Goal: Information Seeking & Learning: Learn about a topic

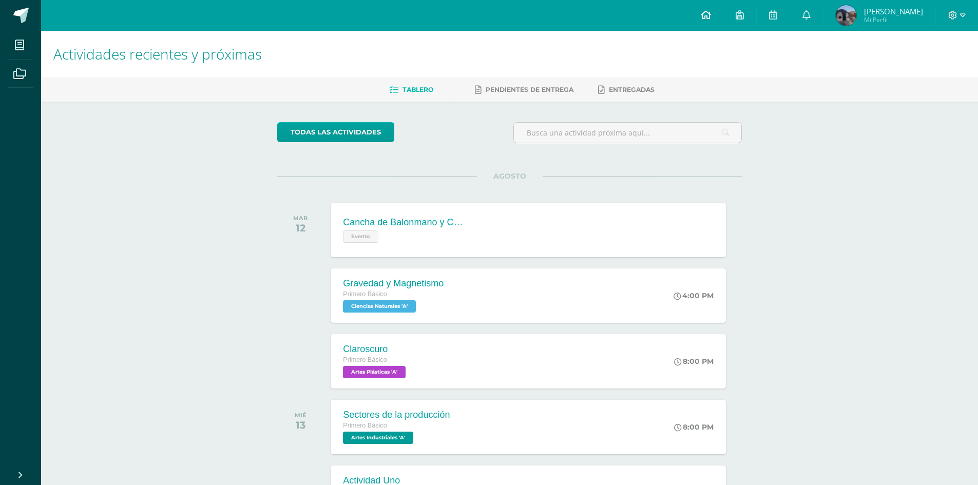
click at [696, 18] on link at bounding box center [705, 15] width 35 height 31
click at [698, 18] on link at bounding box center [705, 15] width 35 height 31
click at [398, 343] on div "Claroscuro Primero Básico Artes Plásticas 'A'" at bounding box center [374, 361] width 91 height 55
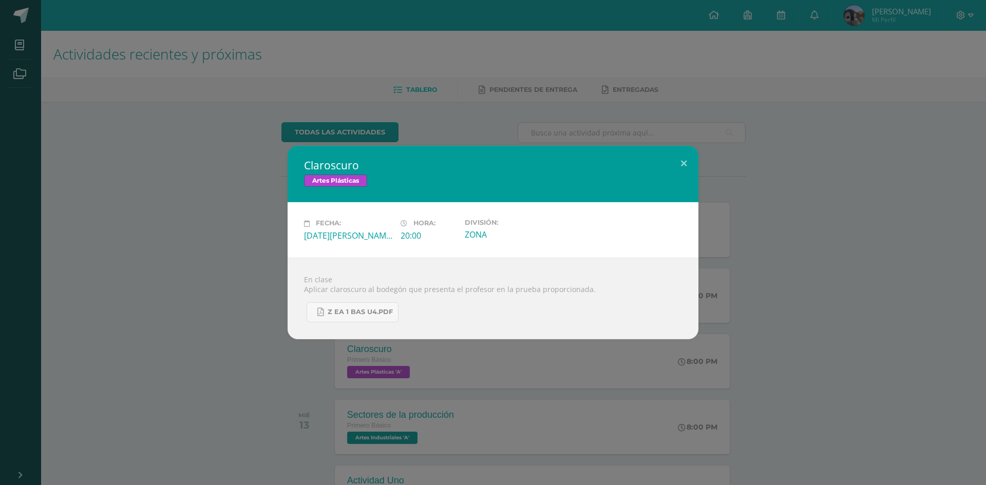
drag, startPoint x: 144, startPoint y: 392, endPoint x: 160, endPoint y: 372, distance: 25.5
click at [144, 391] on div "Claroscuro Artes Plásticas Fecha: [DATE][PERSON_NAME] Hora: 20:00 División: ZONA" at bounding box center [493, 242] width 986 height 485
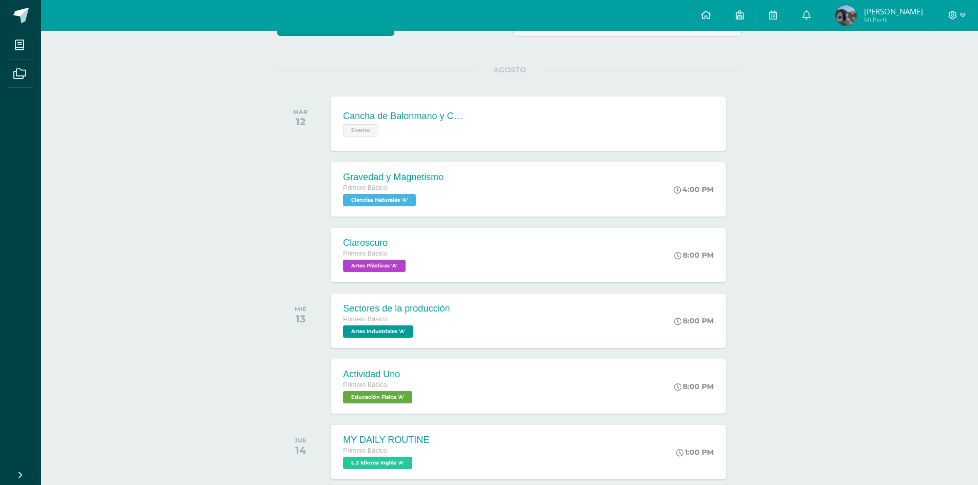
scroll to position [205, 0]
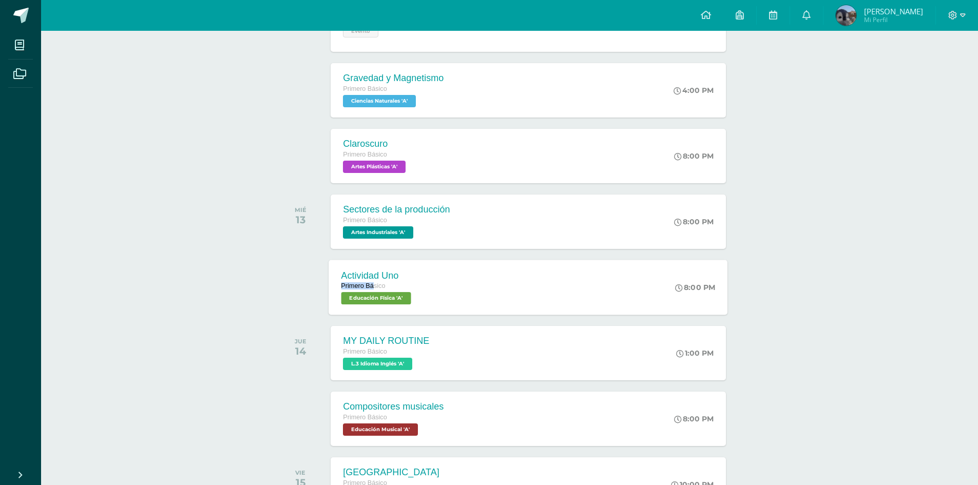
click at [375, 282] on span "Primero Básico" at bounding box center [363, 285] width 44 height 7
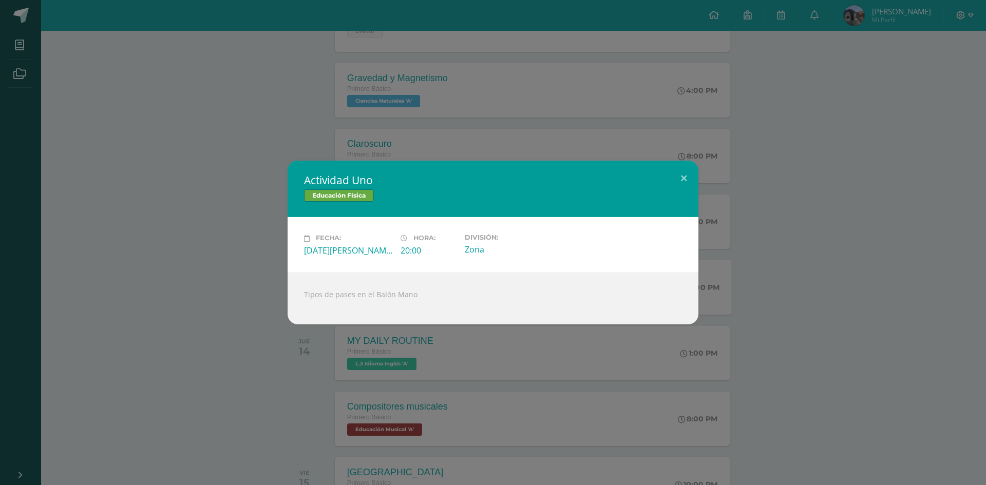
click at [181, 263] on div "Actividad Uno Educación Física Fecha: [DATE][PERSON_NAME] Hora: 20:00 División:…" at bounding box center [492, 242] width 977 height 163
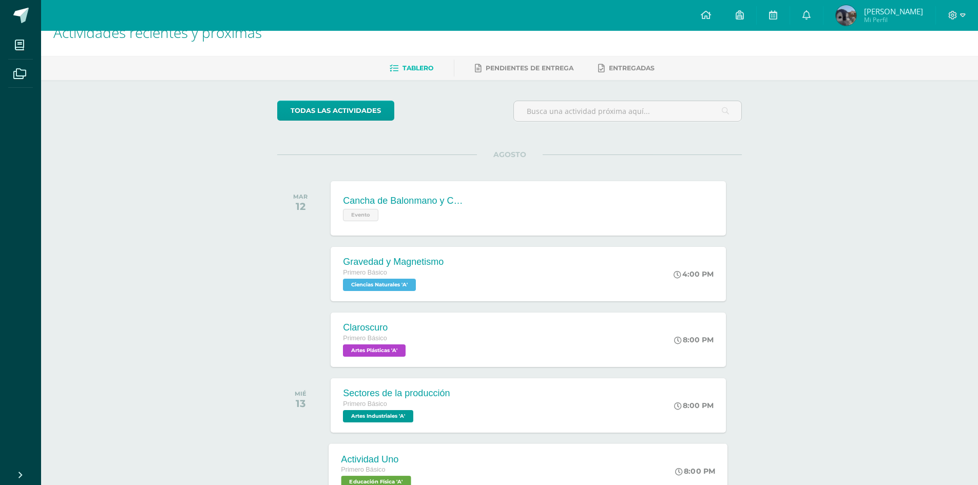
scroll to position [0, 0]
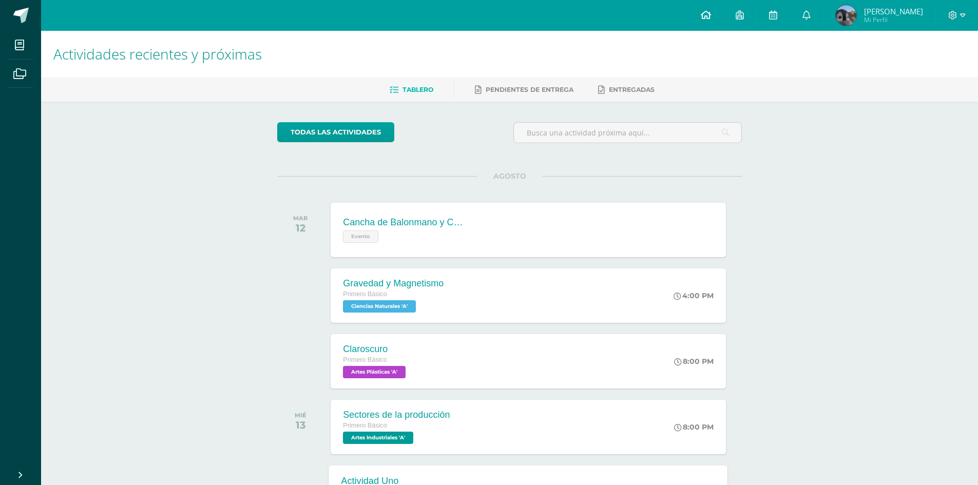
click at [709, 17] on icon at bounding box center [706, 14] width 10 height 9
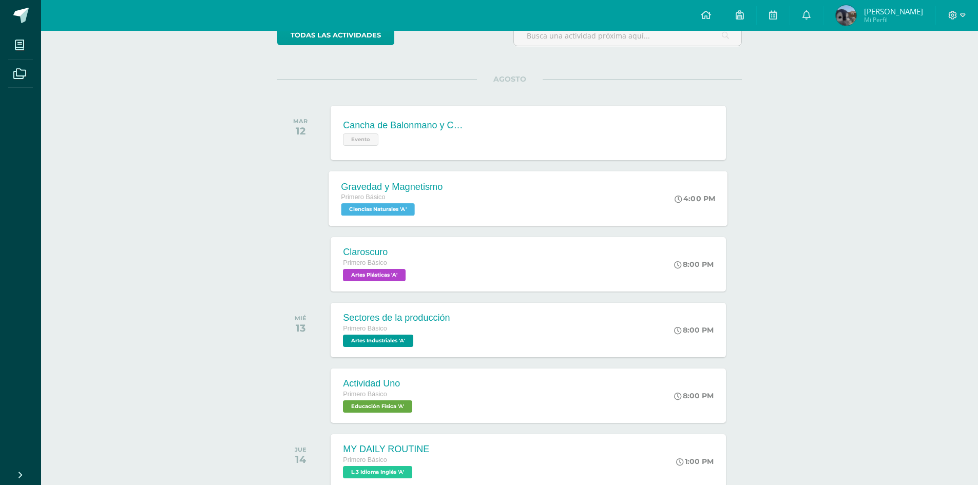
scroll to position [103, 0]
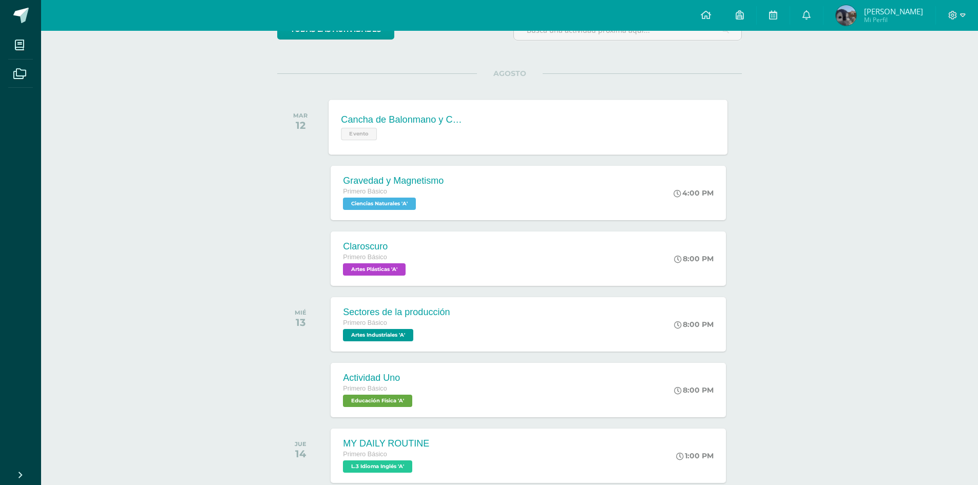
click at [474, 141] on div "Cancha de Balonmano y Contenido Evento" at bounding box center [403, 127] width 149 height 55
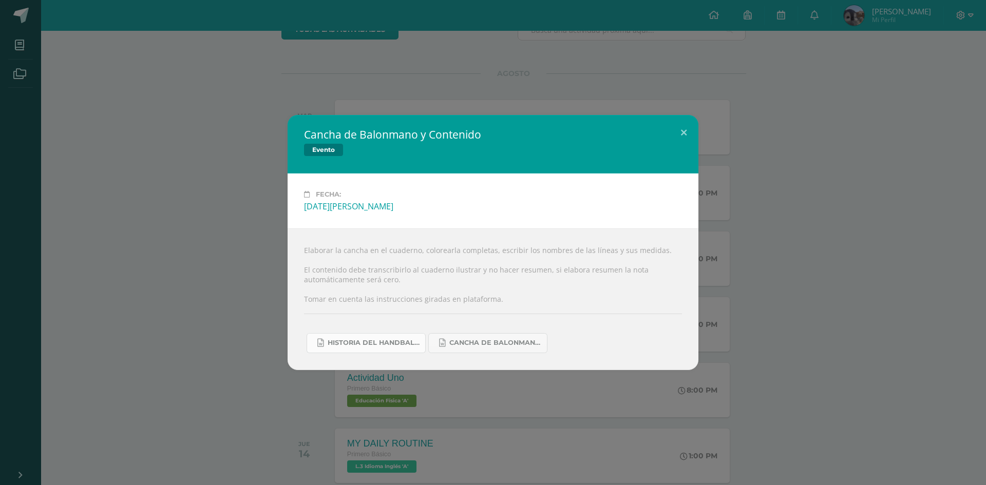
click at [401, 350] on link "Historia del handball.docx" at bounding box center [365, 343] width 119 height 20
click at [507, 343] on span "Cancha de Balonmano.docx" at bounding box center [495, 343] width 92 height 8
click at [460, 312] on div "Elaborar la cancha en el cuaderno, colorearla completas, escribir los nombres d…" at bounding box center [492, 298] width 411 height 141
click at [462, 314] on div "Elaborar la cancha en el cuaderno, colorearla completas, escribir los nombres d…" at bounding box center [492, 298] width 411 height 141
drag, startPoint x: 462, startPoint y: 317, endPoint x: 472, endPoint y: 335, distance: 20.7
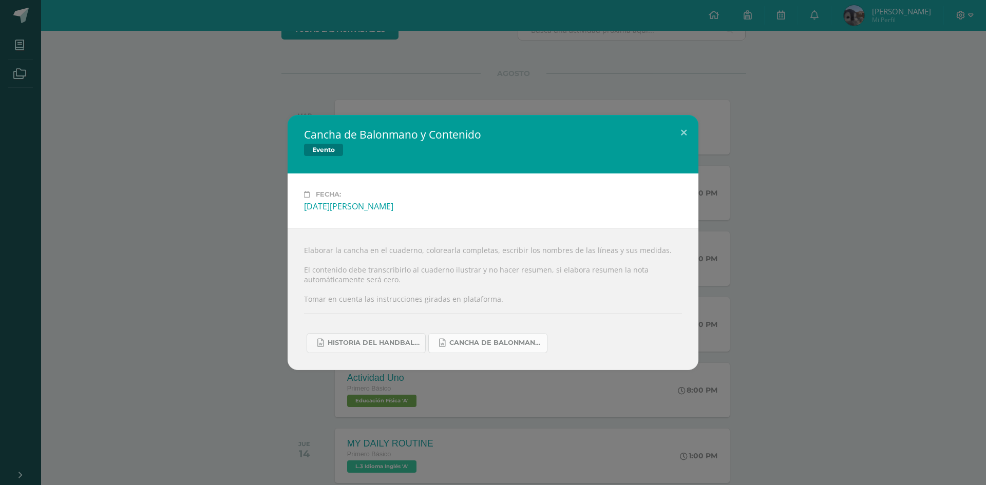
click at [463, 316] on div "Elaborar la cancha en el cuaderno, colorearla completas, escribir los nombres d…" at bounding box center [492, 298] width 411 height 141
click at [788, 110] on div "Cancha de Balonmano y Contenido Evento Fecha: Martes 12 de Agosto Elaborar la c…" at bounding box center [493, 242] width 986 height 485
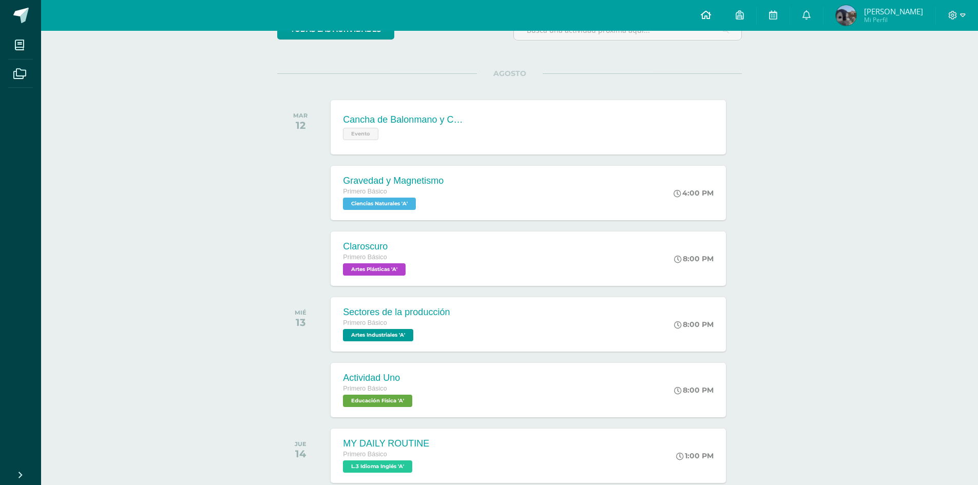
click at [711, 18] on icon at bounding box center [706, 14] width 10 height 9
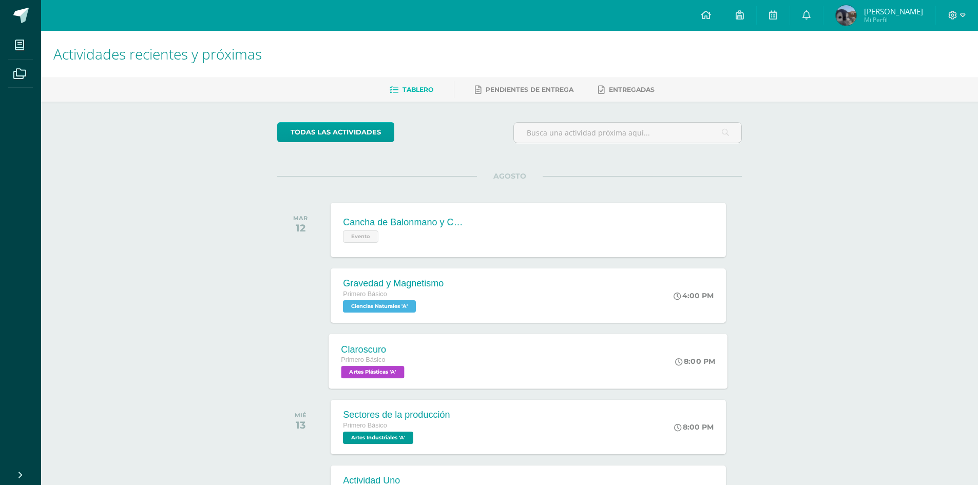
click at [427, 344] on div "Claroscuro Primero Básico Artes Plásticas 'A' 8:00 PM Claroscuro Artes Plástica…" at bounding box center [528, 361] width 399 height 55
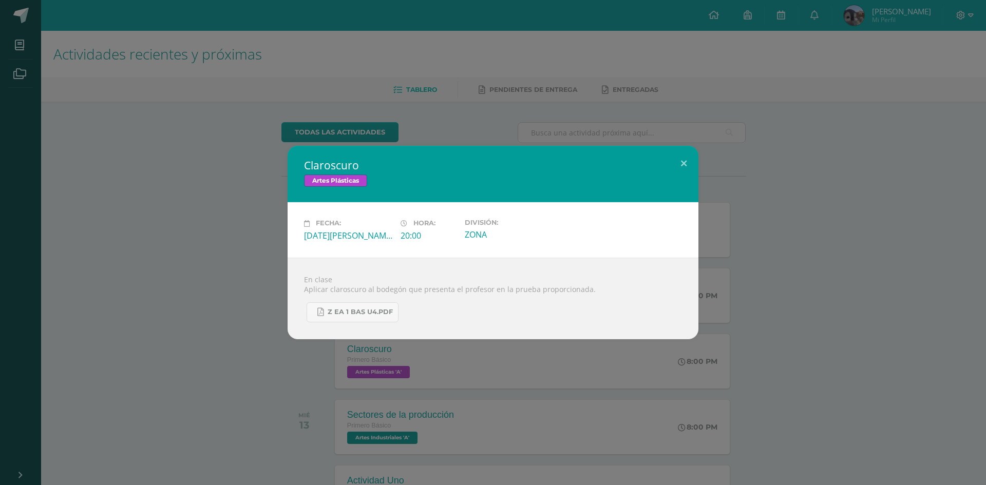
click at [213, 343] on div "Claroscuro Artes Plásticas Fecha: [DATE][PERSON_NAME] Hora: 20:00 División: ZONA" at bounding box center [493, 242] width 986 height 485
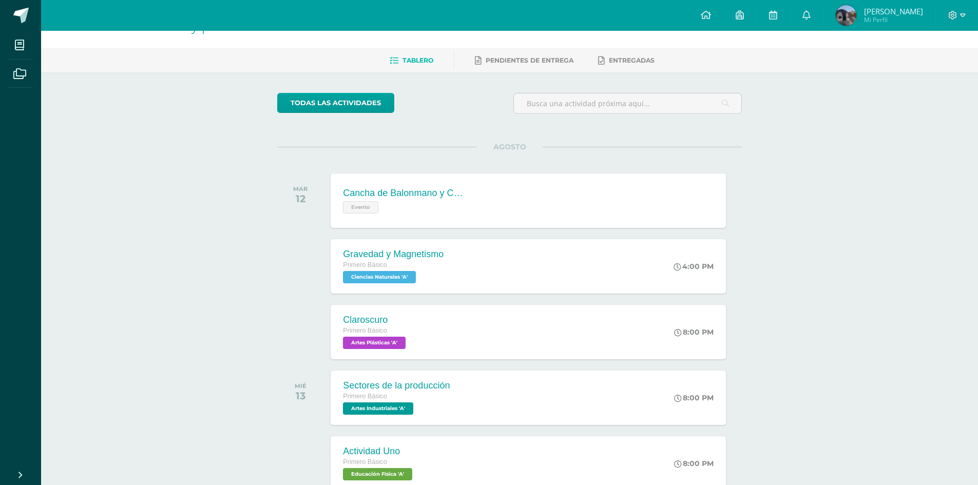
scroll to position [51, 0]
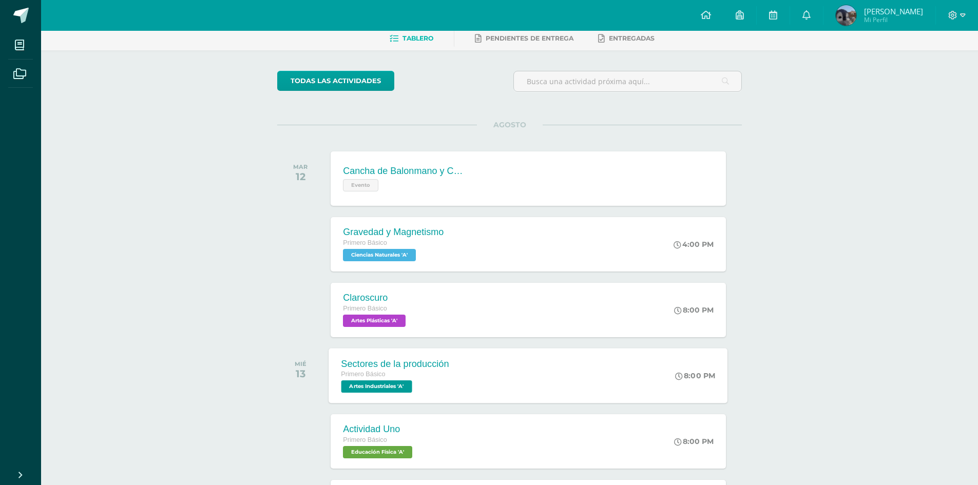
click at [371, 390] on span "Artes Industriales 'A'" at bounding box center [376, 386] width 71 height 12
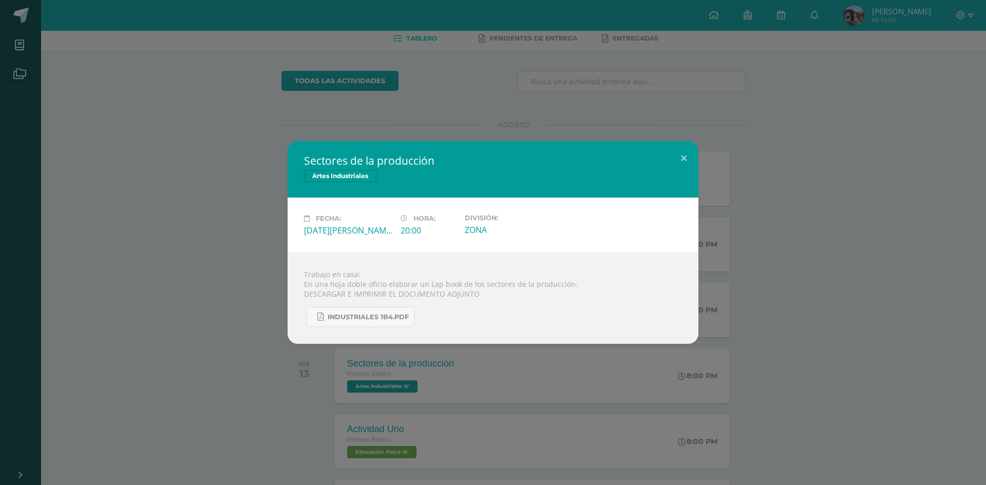
click at [181, 311] on div "Sectores de la producción Artes Industriales Fecha: Miércoles 13 de Agosto Hora…" at bounding box center [492, 242] width 977 height 203
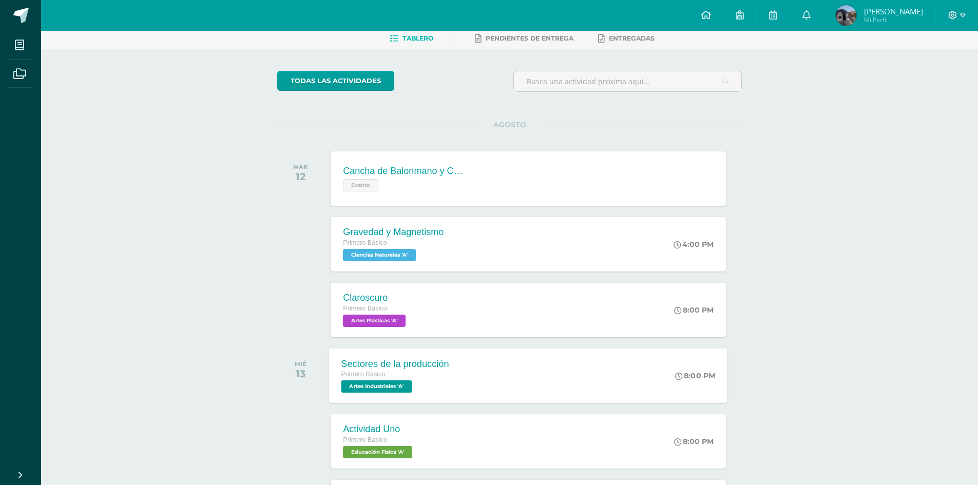
click at [340, 354] on div "Sectores de la producción Primero Básico Artes Industriales 'A'" at bounding box center [395, 375] width 132 height 55
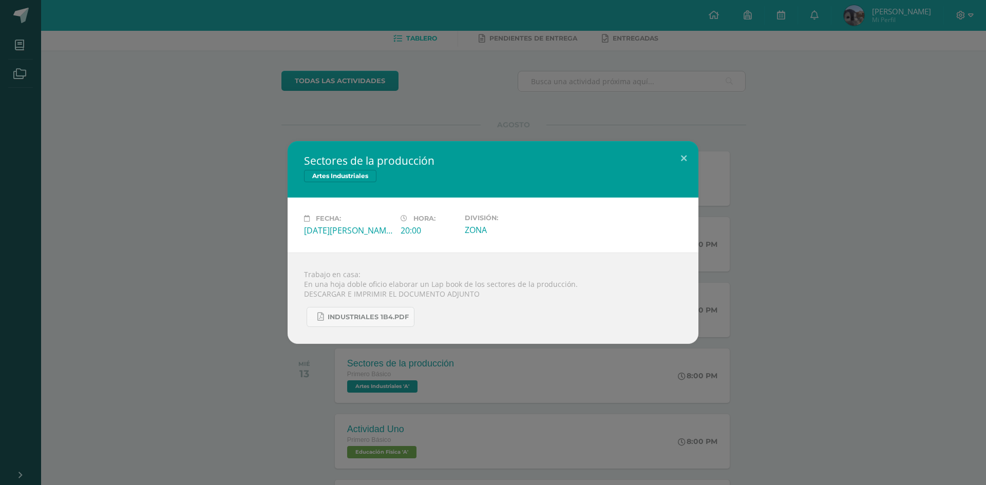
click at [249, 350] on div "Sectores de la producción Artes Industriales Fecha: Miércoles 13 de Agosto Hora…" at bounding box center [493, 242] width 986 height 485
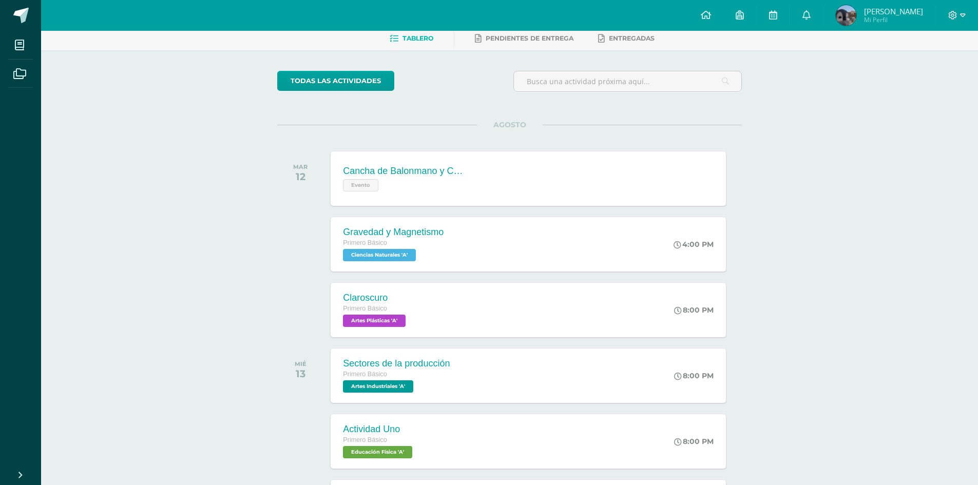
scroll to position [0, 0]
